Goal: Information Seeking & Learning: Learn about a topic

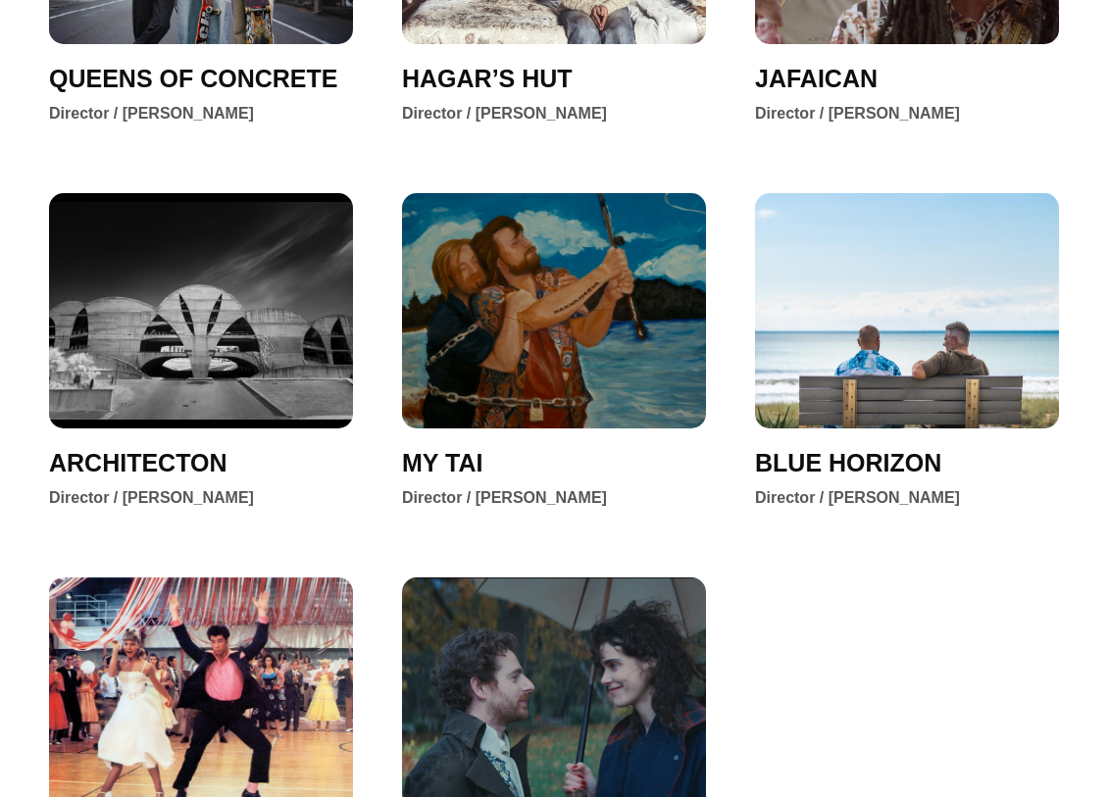
scroll to position [3084, 0]
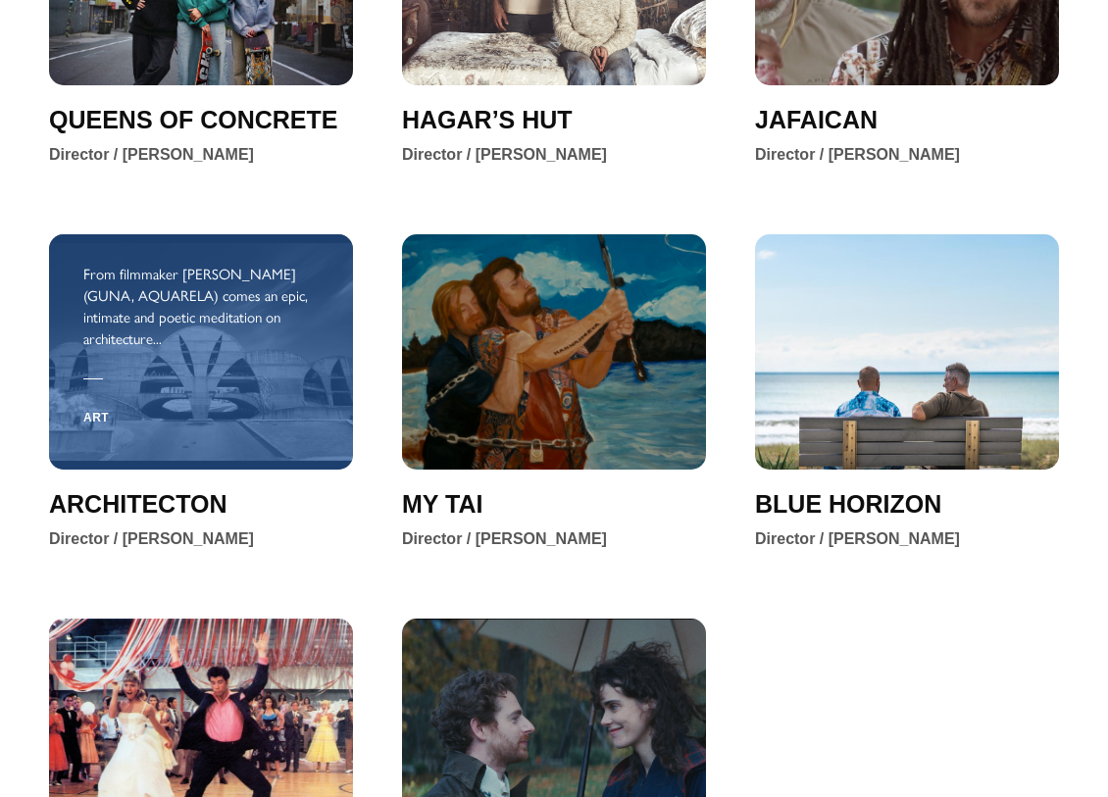
click at [238, 389] on div "Art" at bounding box center [200, 415] width 235 height 53
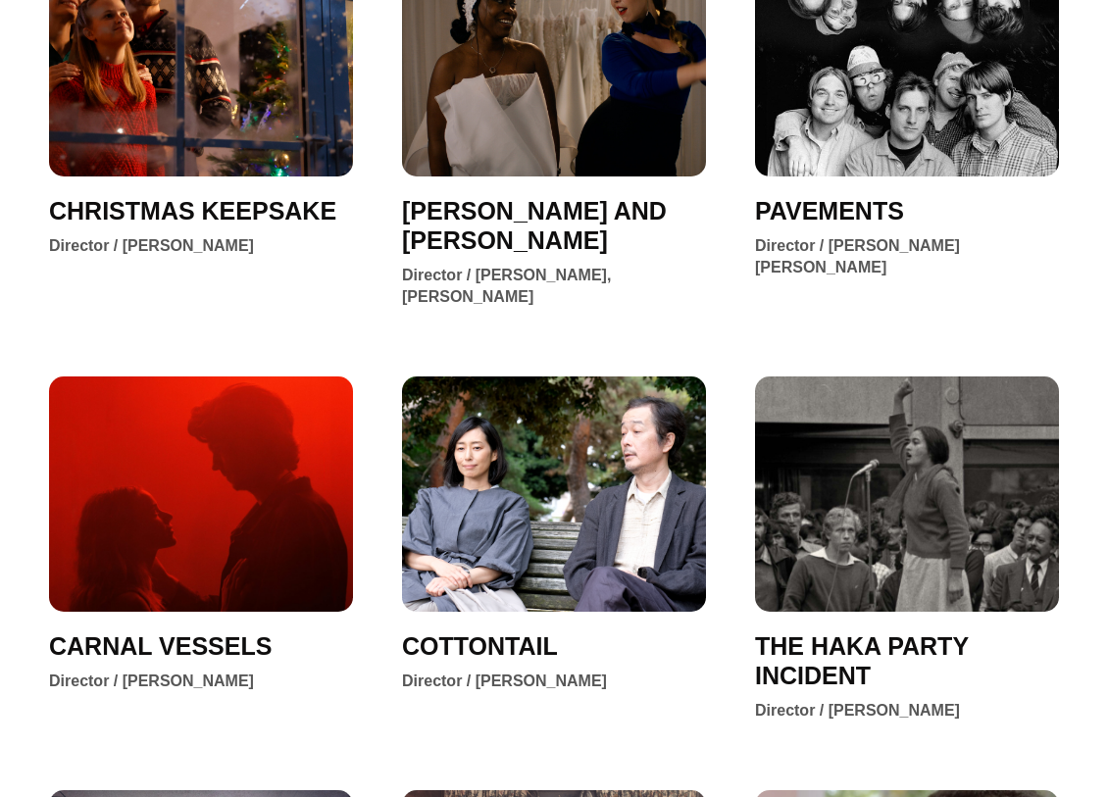
scroll to position [2140, 0]
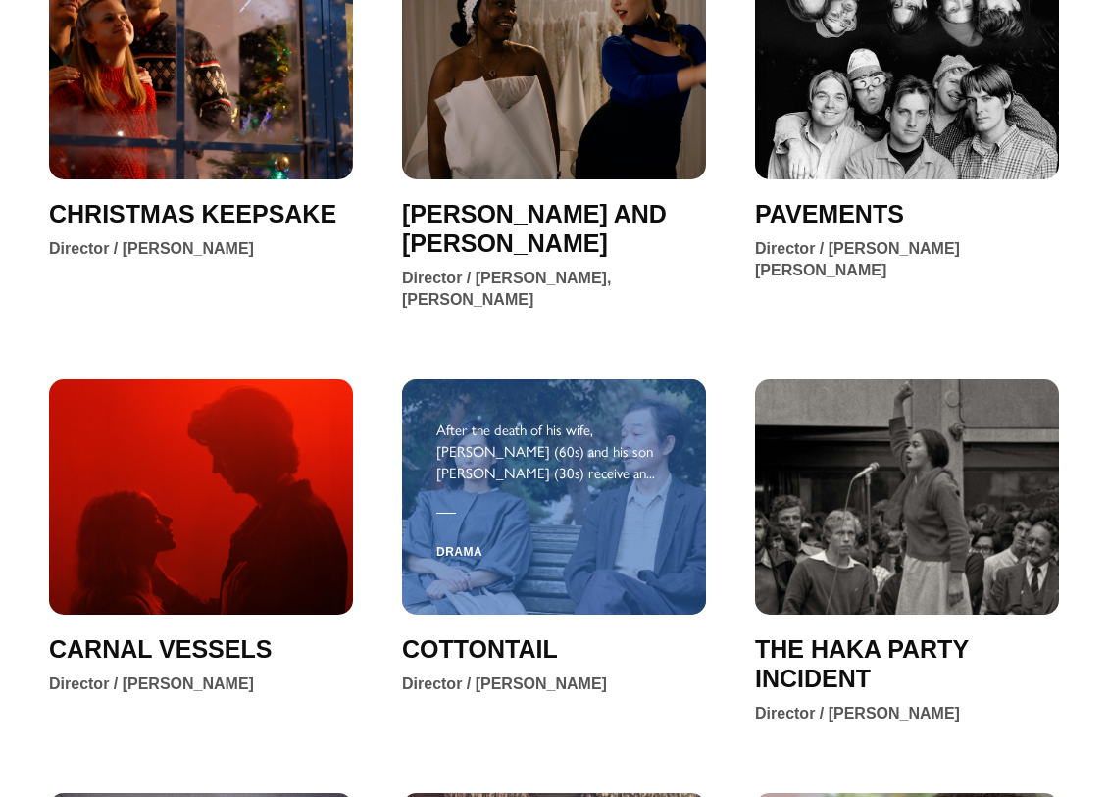
click at [455, 530] on span "Drama" at bounding box center [459, 553] width 46 height 47
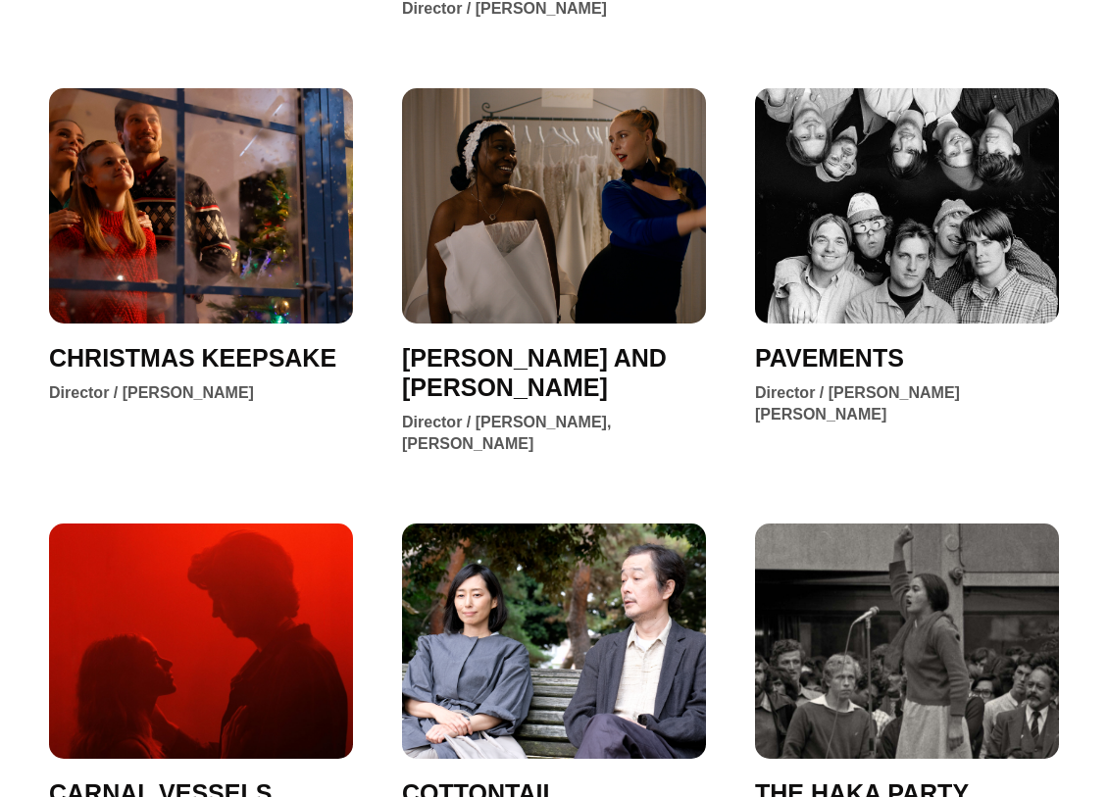
scroll to position [1982, 0]
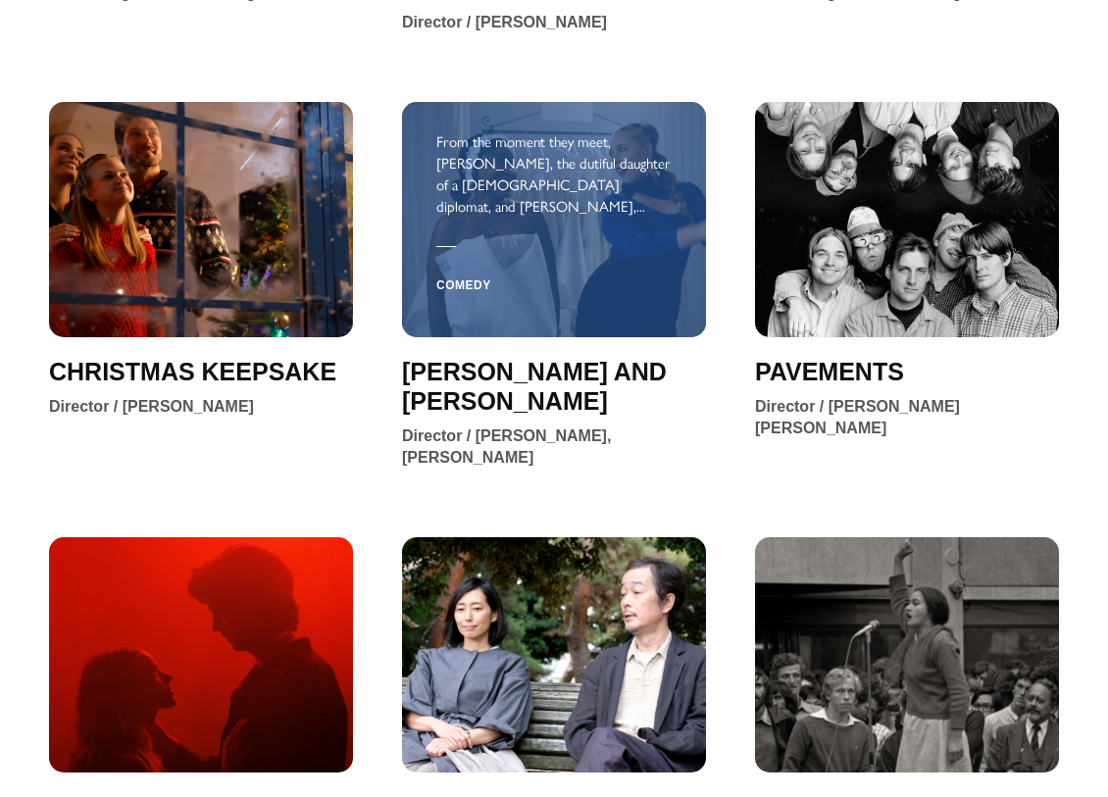
click at [549, 167] on div "From the moment they meet, Bolude, the dutiful daughter of a Nigerian diplomat,…" at bounding box center [553, 173] width 235 height 86
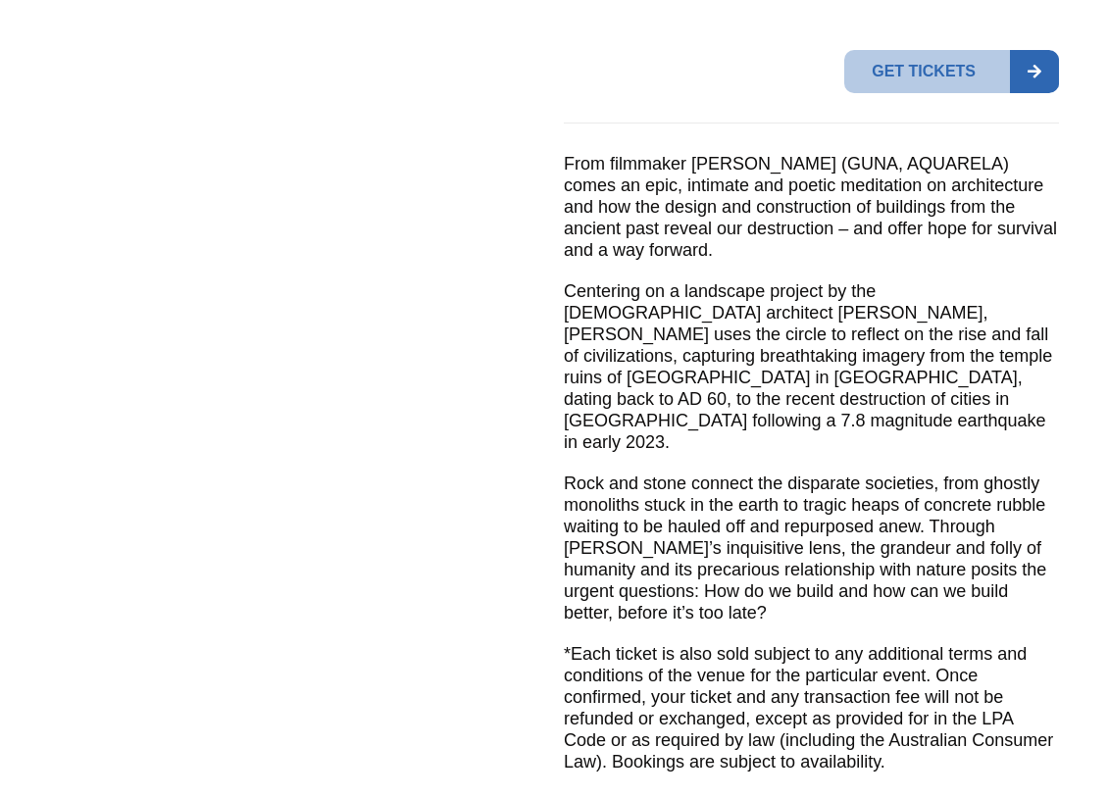
scroll to position [729, 0]
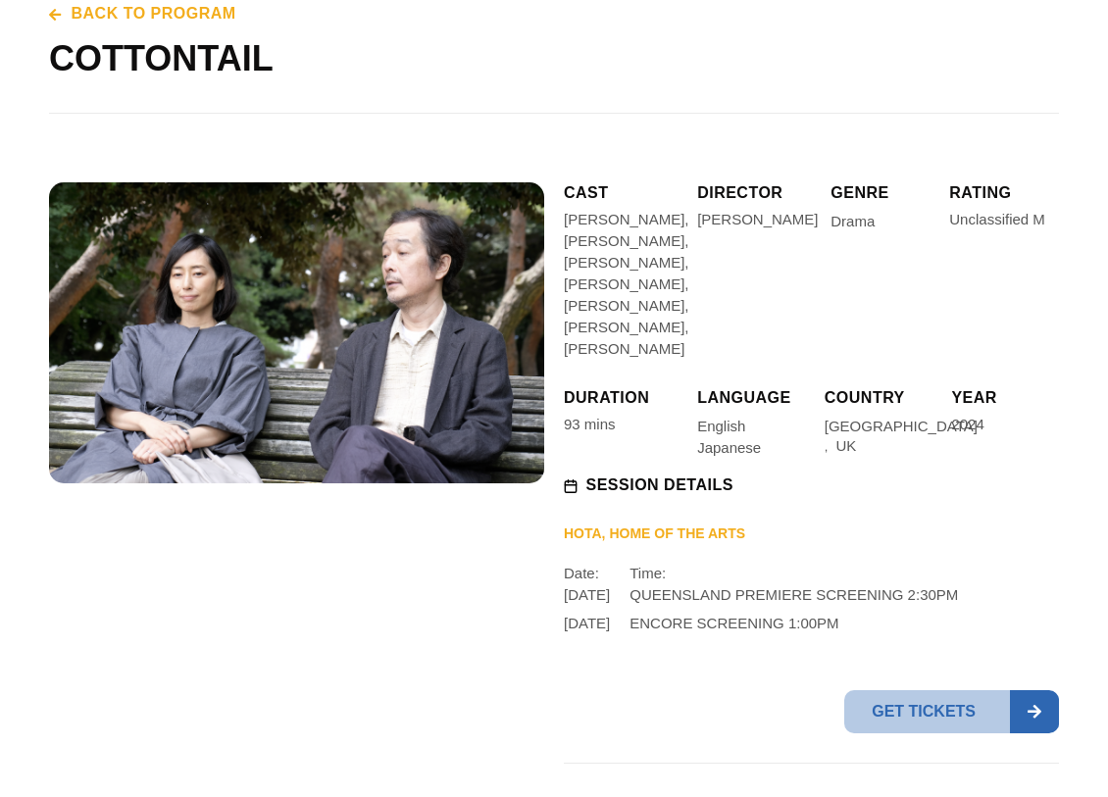
scroll to position [188, 0]
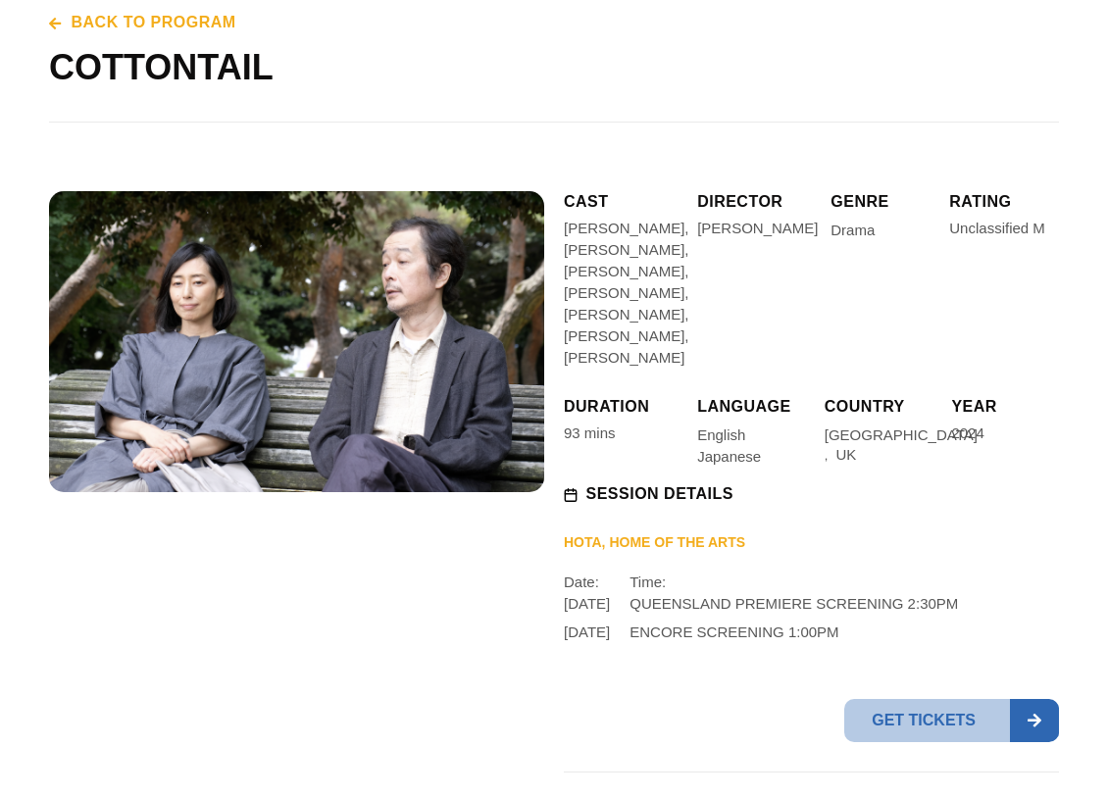
drag, startPoint x: 698, startPoint y: 228, endPoint x: 814, endPoint y: 235, distance: 116.0
click at [814, 235] on div "CAST [PERSON_NAME], [PERSON_NAME], [PERSON_NAME], [PERSON_NAME], [PERSON_NAME],…" at bounding box center [811, 283] width 495 height 185
copy div "[PERSON_NAME]"
click at [744, 287] on div "Director Patrick Dickinson" at bounding box center [754, 283] width 114 height 185
click at [627, 320] on p "Lily Franky, Ryo Nishikido, Tae Kimura, Rin Takanashi, Aoife Hinds, Ciaran Hind…" at bounding box center [621, 293] width 114 height 151
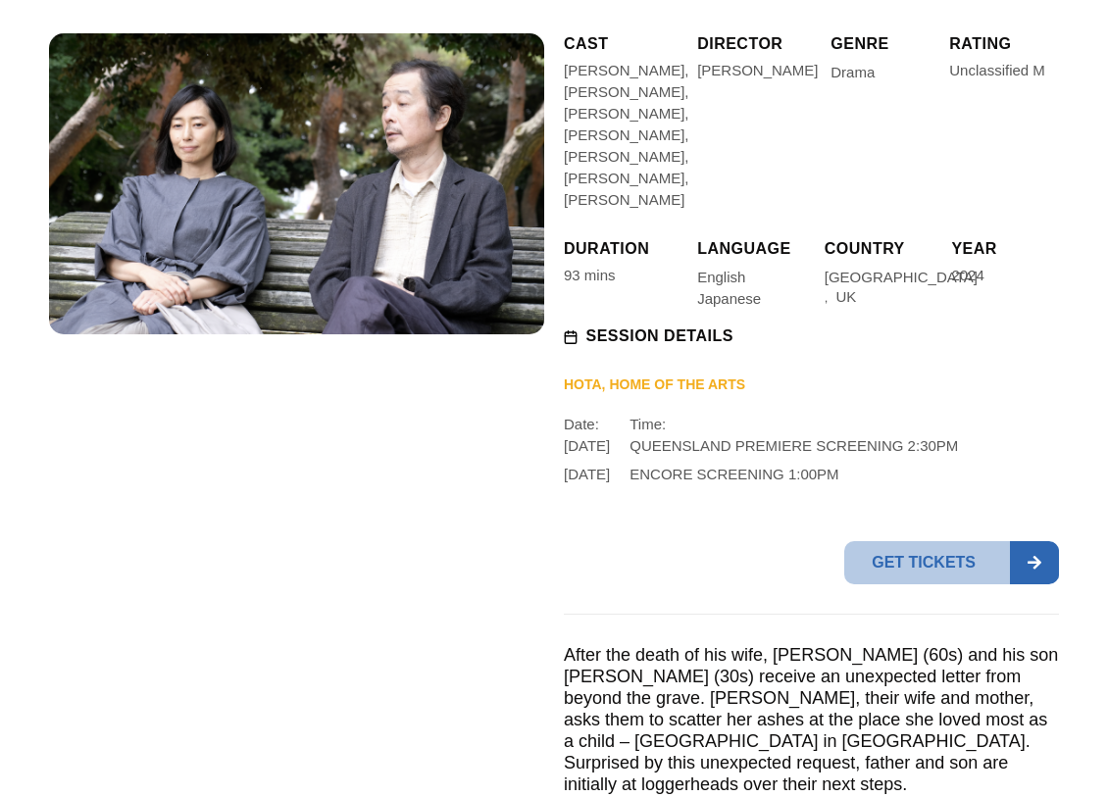
scroll to position [348, 0]
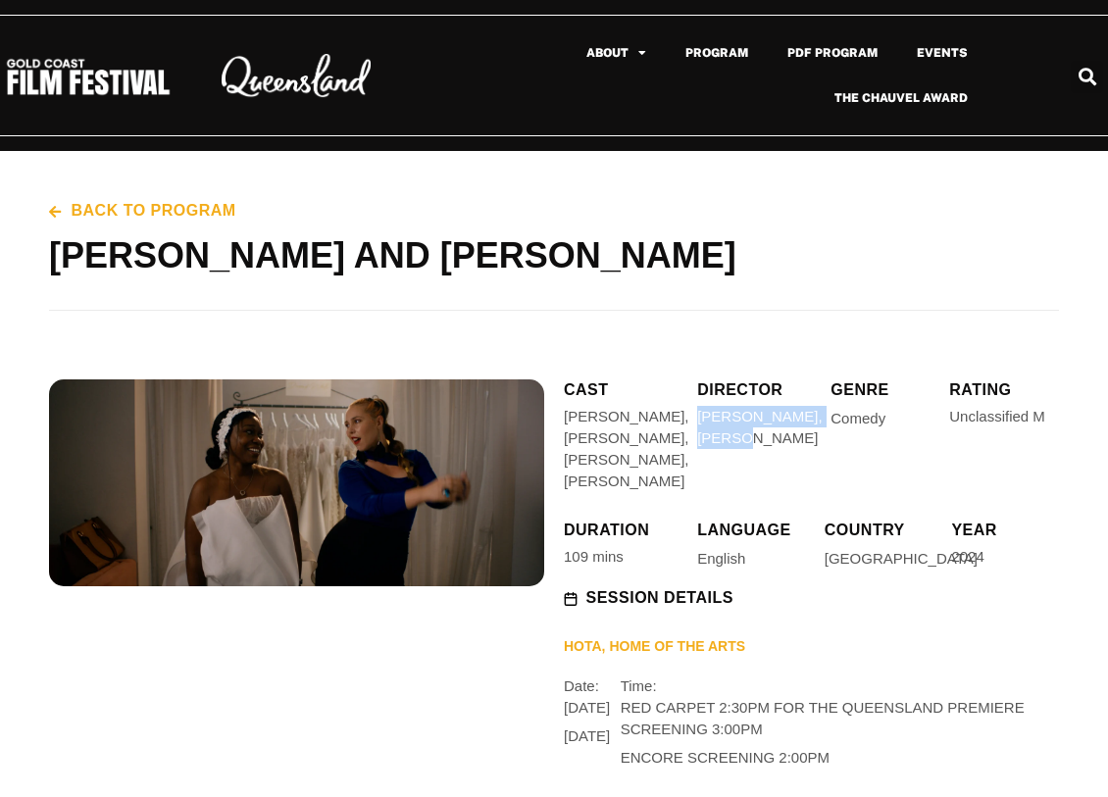
drag, startPoint x: 693, startPoint y: 418, endPoint x: 759, endPoint y: 433, distance: 67.3
click at [760, 435] on div "CAST Bolude Watson, Michela Caratinni, David Collins, Liam Greinke, Elliott Gia…" at bounding box center [811, 440] width 495 height 121
copy div "Maria Isabel Delaossa"
drag, startPoint x: 697, startPoint y: 462, endPoint x: 807, endPoint y: 463, distance: 109.9
click at [807, 449] on div "Maria Isabel Delaossa, Michela Carattini" at bounding box center [754, 427] width 114 height 43
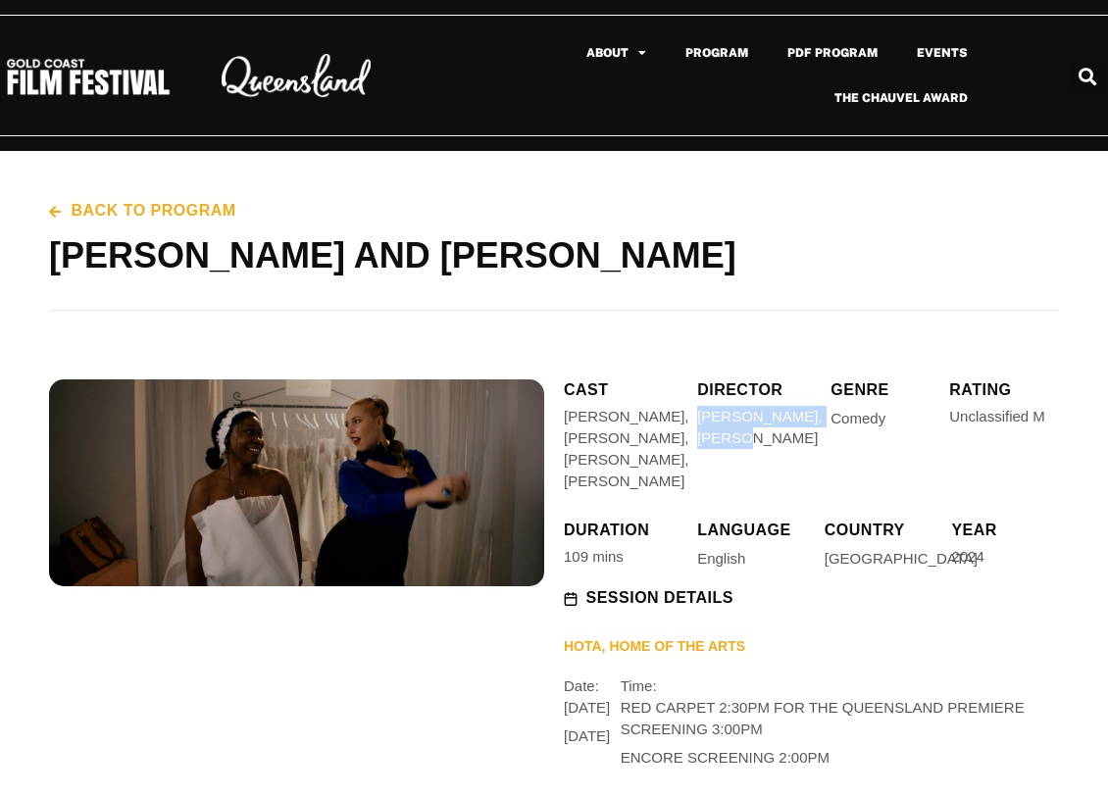
copy div "Michela Carattini"
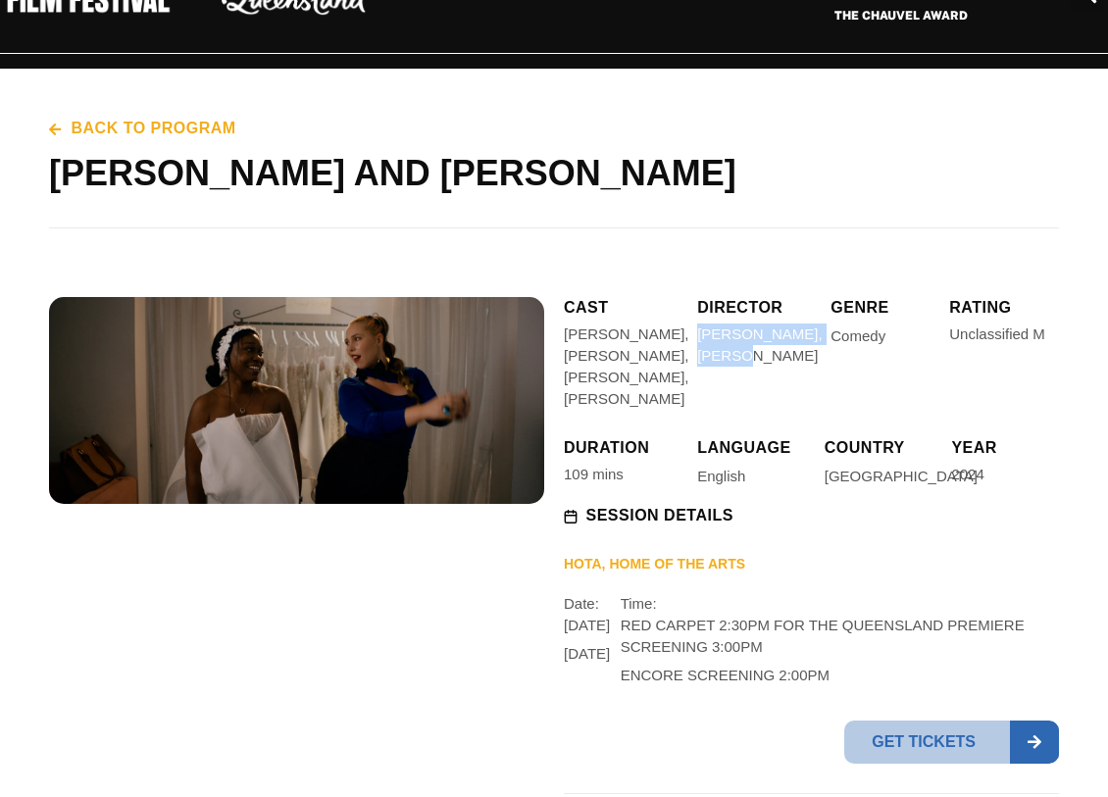
scroll to position [130, 0]
